Goal: Transaction & Acquisition: Download file/media

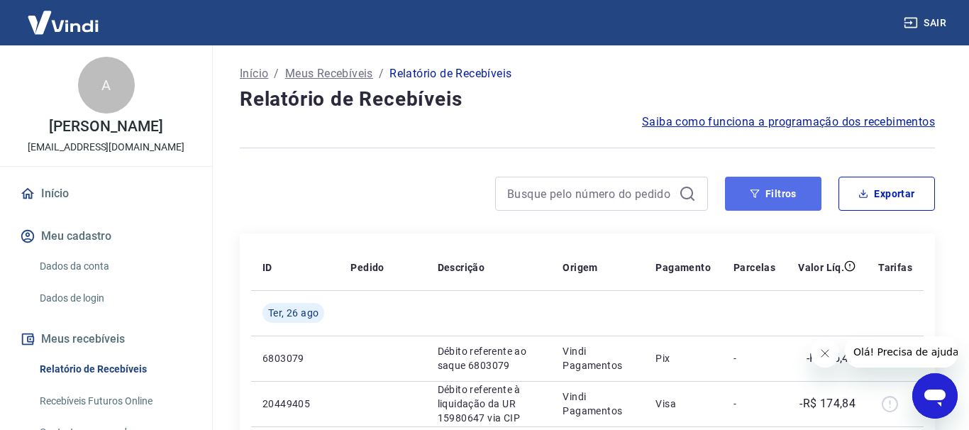
click at [790, 202] on button "Filtros" at bounding box center [773, 194] width 96 height 34
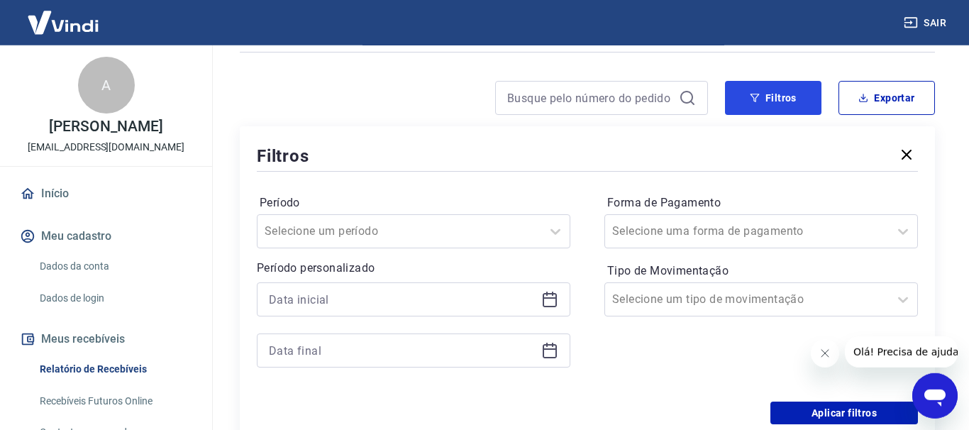
scroll to position [145, 0]
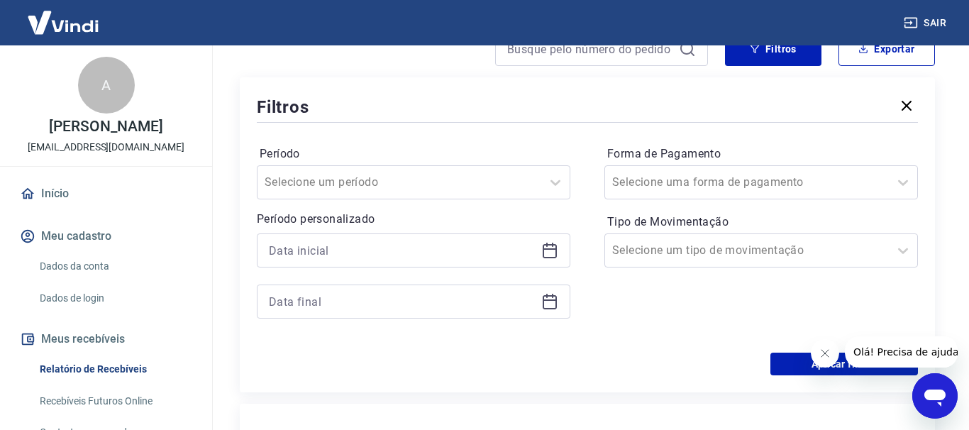
click at [555, 252] on icon at bounding box center [549, 250] width 17 height 17
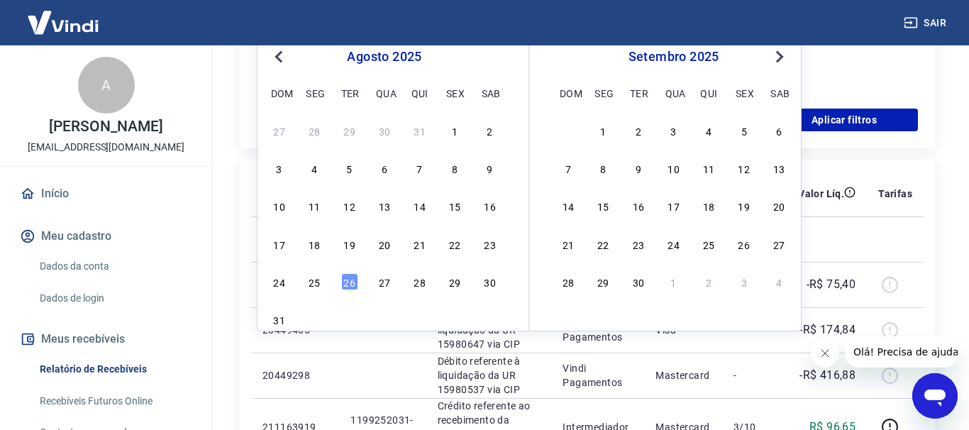
scroll to position [362, 0]
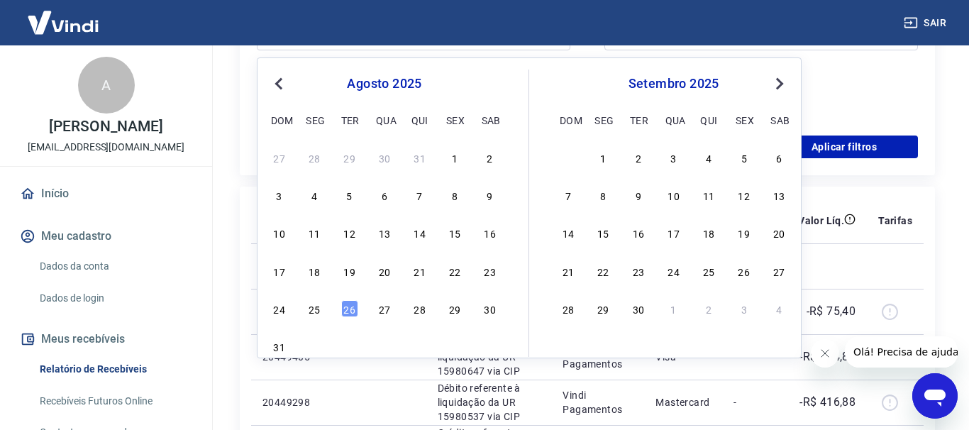
click at [280, 86] on span "Previous Month" at bounding box center [280, 83] width 0 height 16
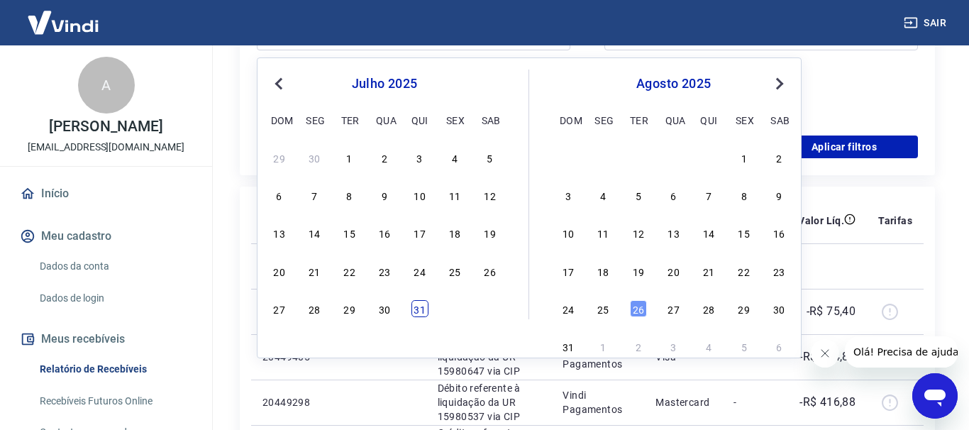
click at [419, 301] on div "31" at bounding box center [419, 308] width 17 height 17
click at [419, 301] on td at bounding box center [382, 311] width 87 height 45
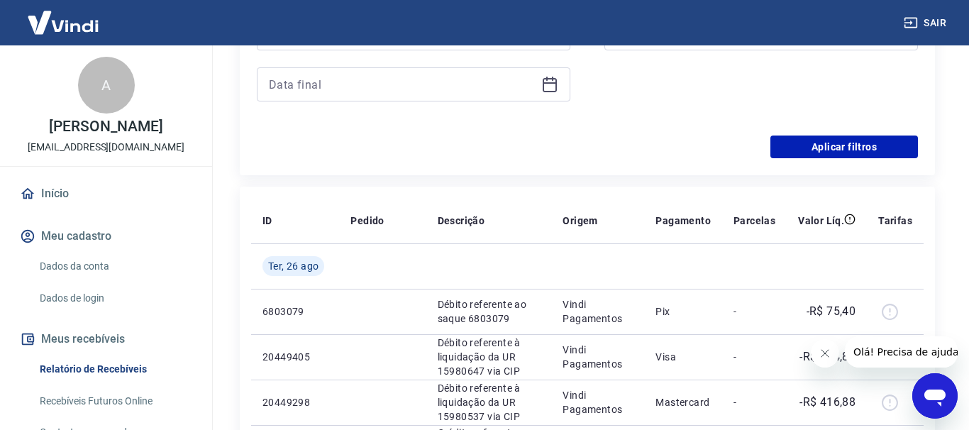
type input "[DATE]"
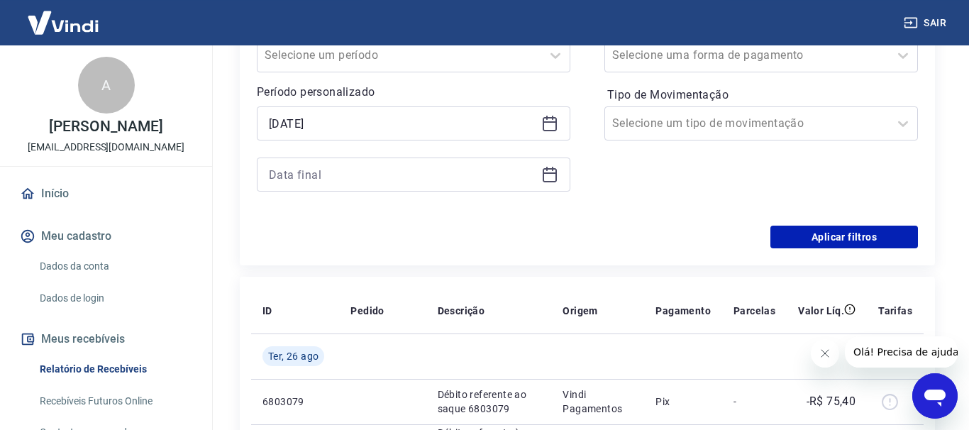
scroll to position [217, 0]
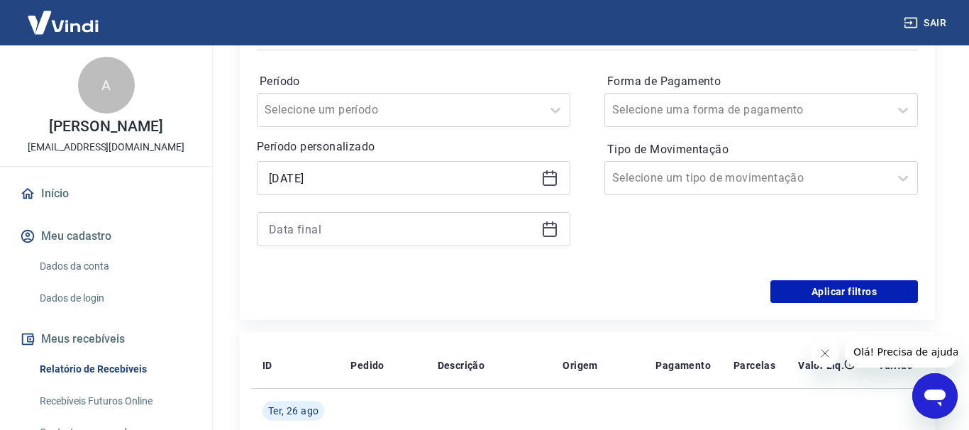
click at [552, 230] on icon at bounding box center [549, 229] width 17 height 17
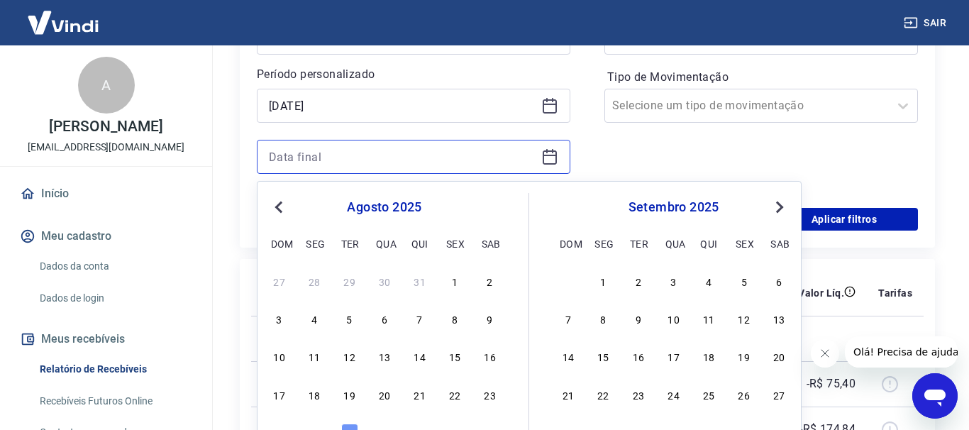
scroll to position [362, 0]
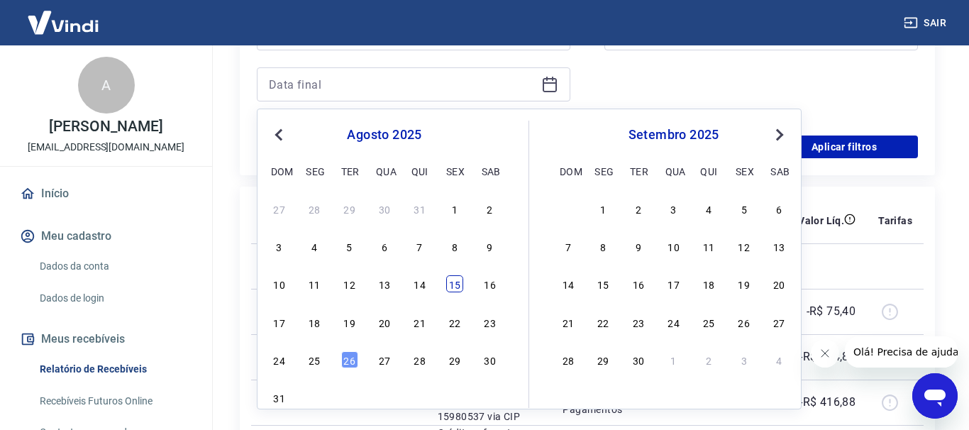
click at [454, 282] on div "15" at bounding box center [454, 283] width 17 height 17
type input "[DATE]"
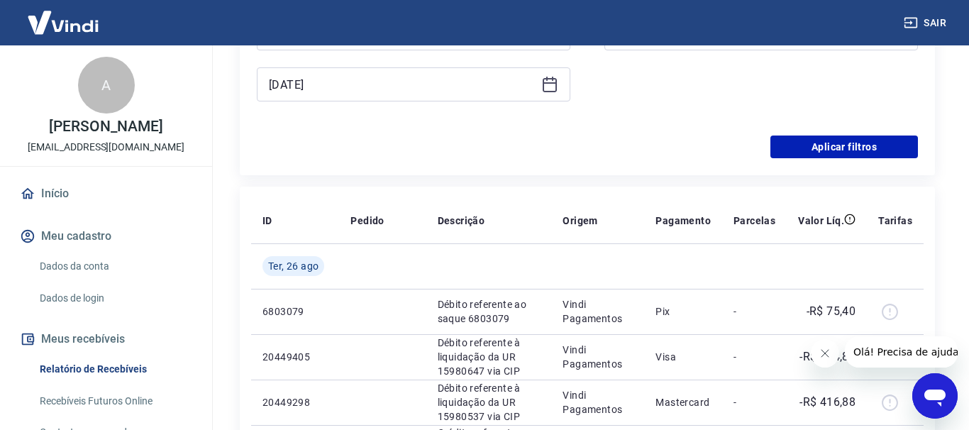
click at [454, 282] on td at bounding box center [489, 265] width 126 height 45
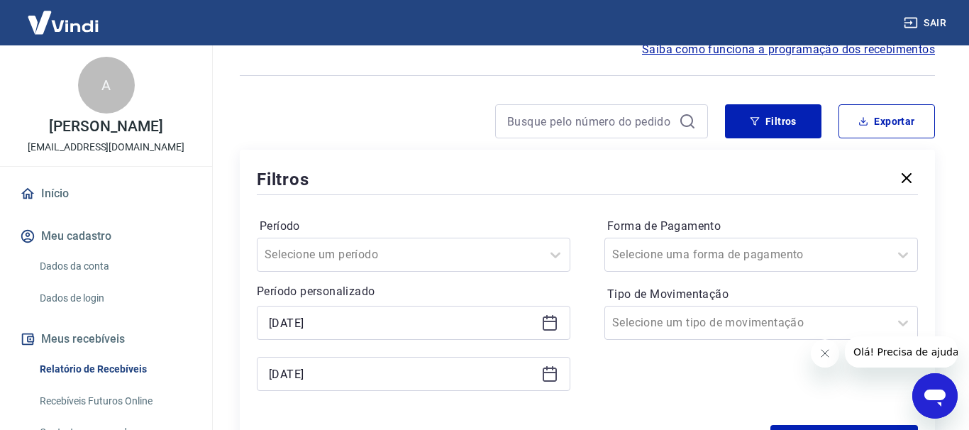
scroll to position [289, 0]
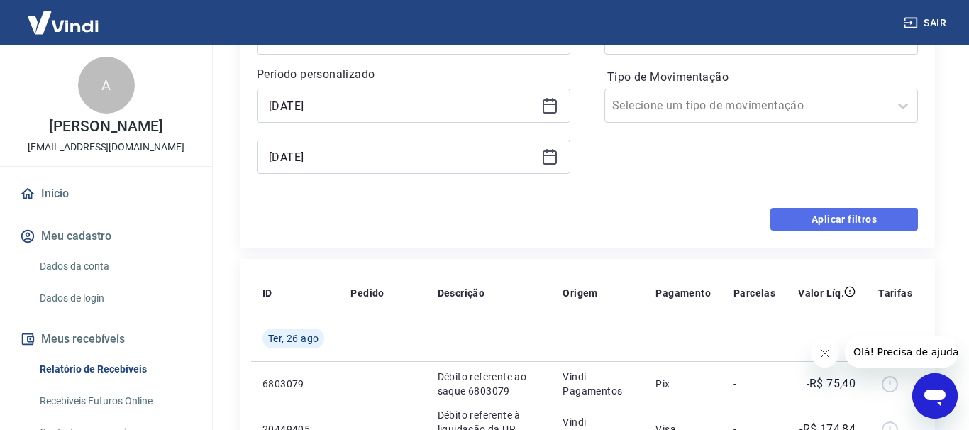
click at [851, 216] on button "Aplicar filtros" at bounding box center [844, 219] width 148 height 23
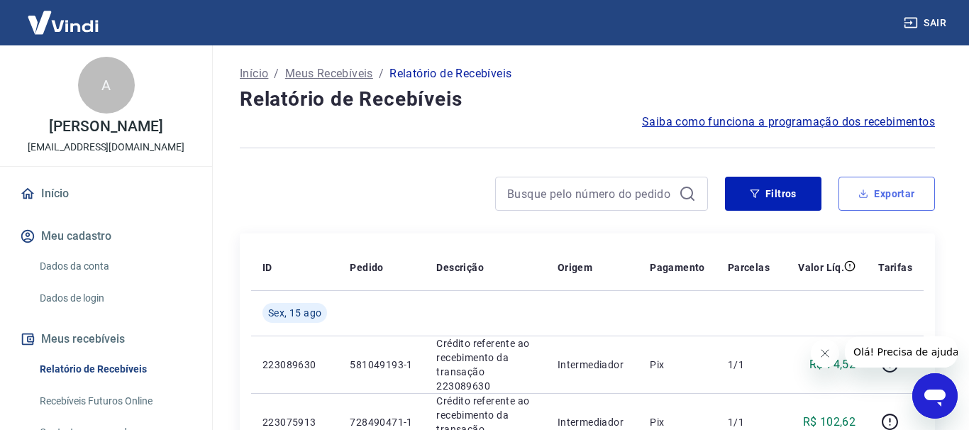
click at [891, 185] on button "Exportar" at bounding box center [886, 194] width 96 height 34
type input "[DATE]"
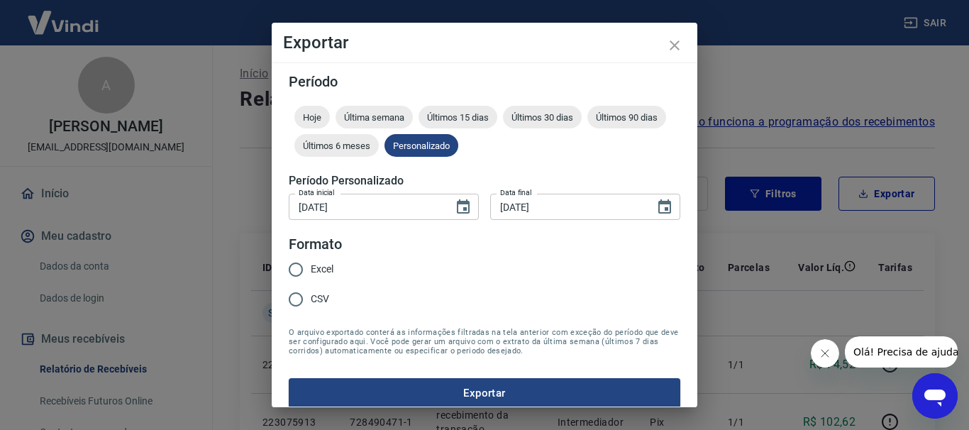
click at [314, 269] on span "Excel" at bounding box center [322, 269] width 23 height 15
click at [311, 269] on input "Excel" at bounding box center [296, 270] width 30 height 30
radio input "true"
click at [369, 379] on button "Exportar" at bounding box center [484, 393] width 391 height 30
